Goal: Find contact information: Find contact information

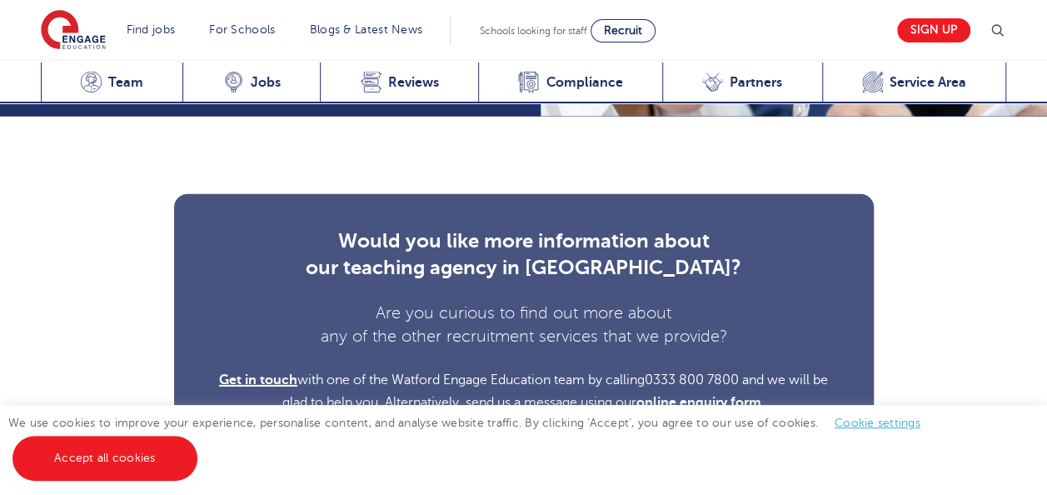
scroll to position [5519, 0]
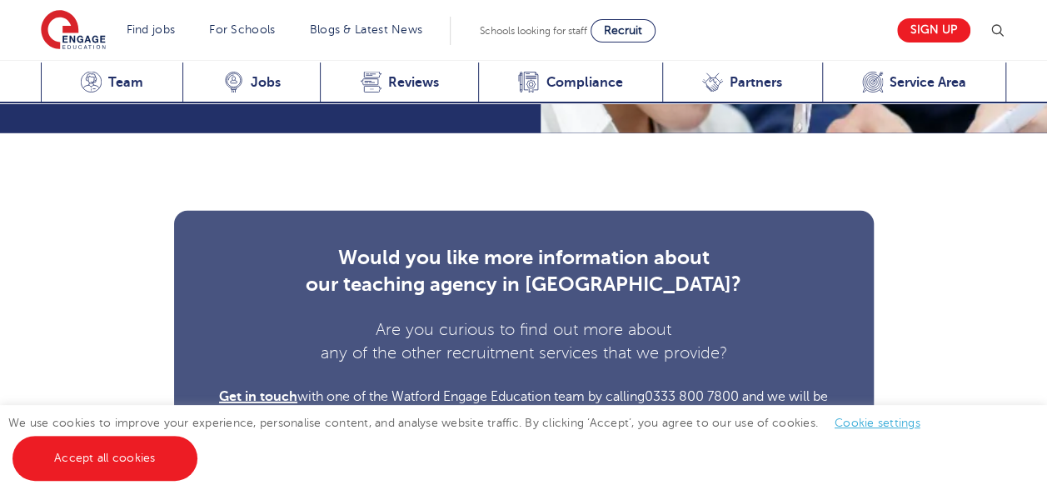
click at [689, 411] on link "online enquiry form" at bounding box center [698, 418] width 125 height 15
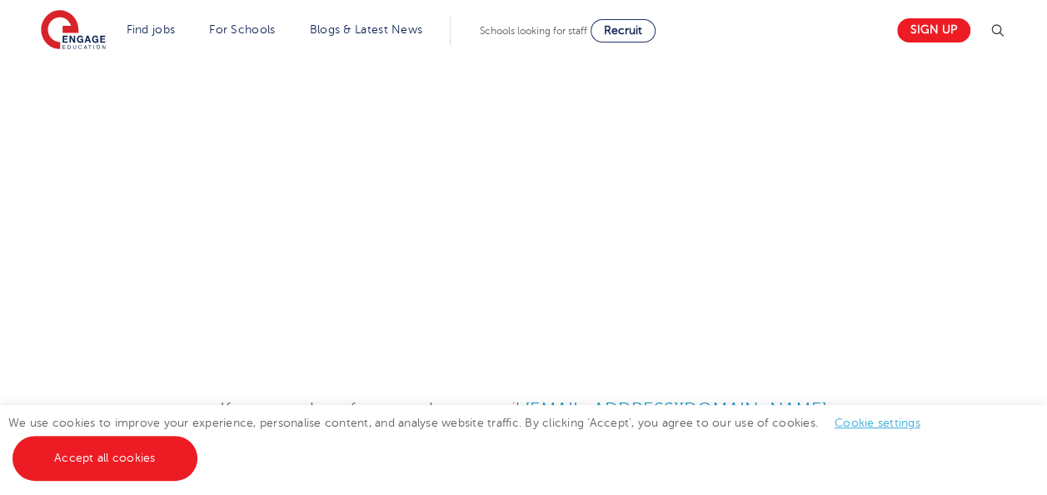
scroll to position [506, 0]
